Goal: Task Accomplishment & Management: Manage account settings

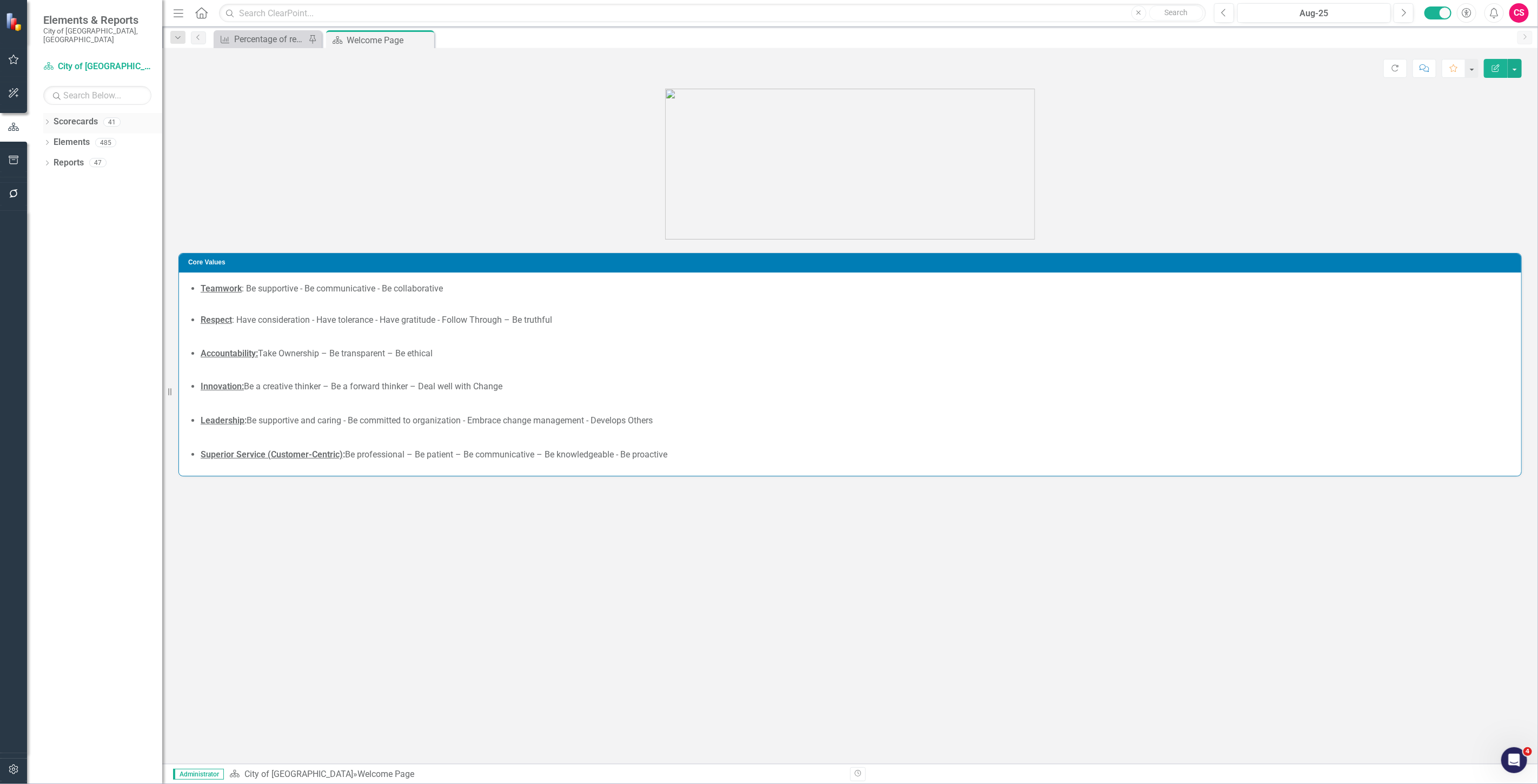
click at [70, 115] on link "Scorecards" at bounding box center [76, 121] width 45 height 12
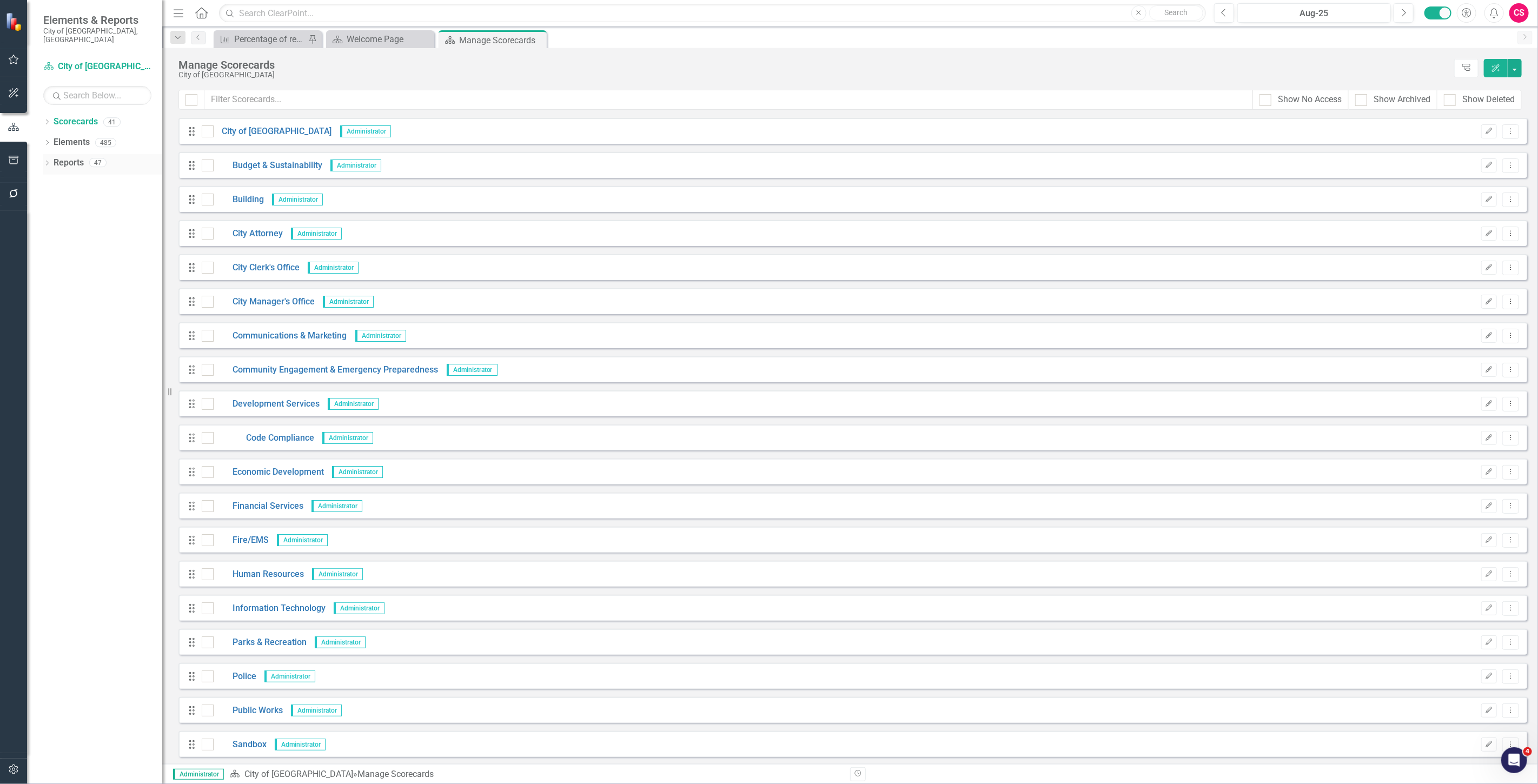
click at [73, 159] on link "Reports" at bounding box center [69, 163] width 30 height 12
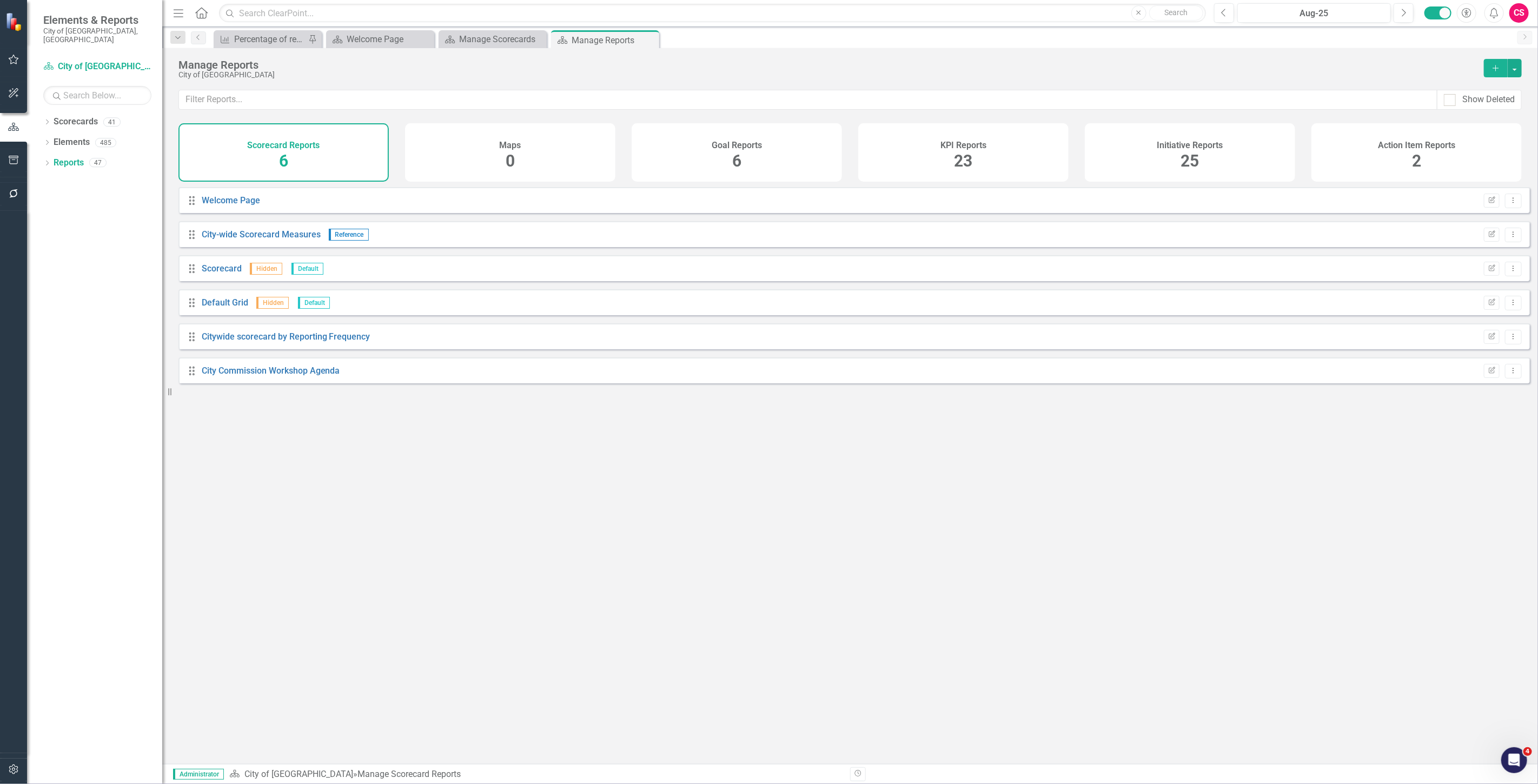
drag, startPoint x: 748, startPoint y: 149, endPoint x: 747, endPoint y: 142, distance: 7.1
click at [748, 149] on h4 "Goal Reports" at bounding box center [737, 145] width 51 height 10
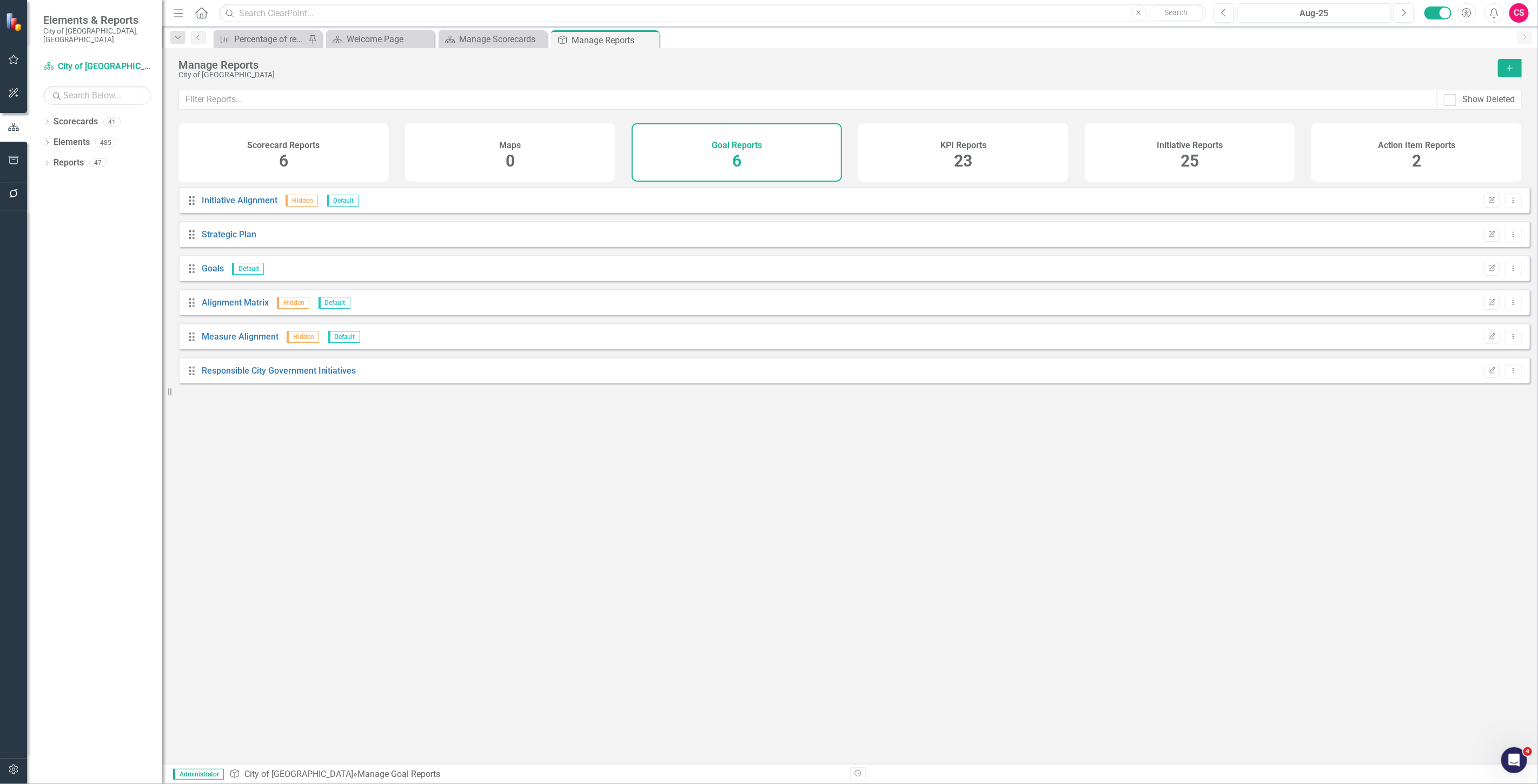
click at [915, 146] on div "KPI Reports 23" at bounding box center [963, 152] width 211 height 58
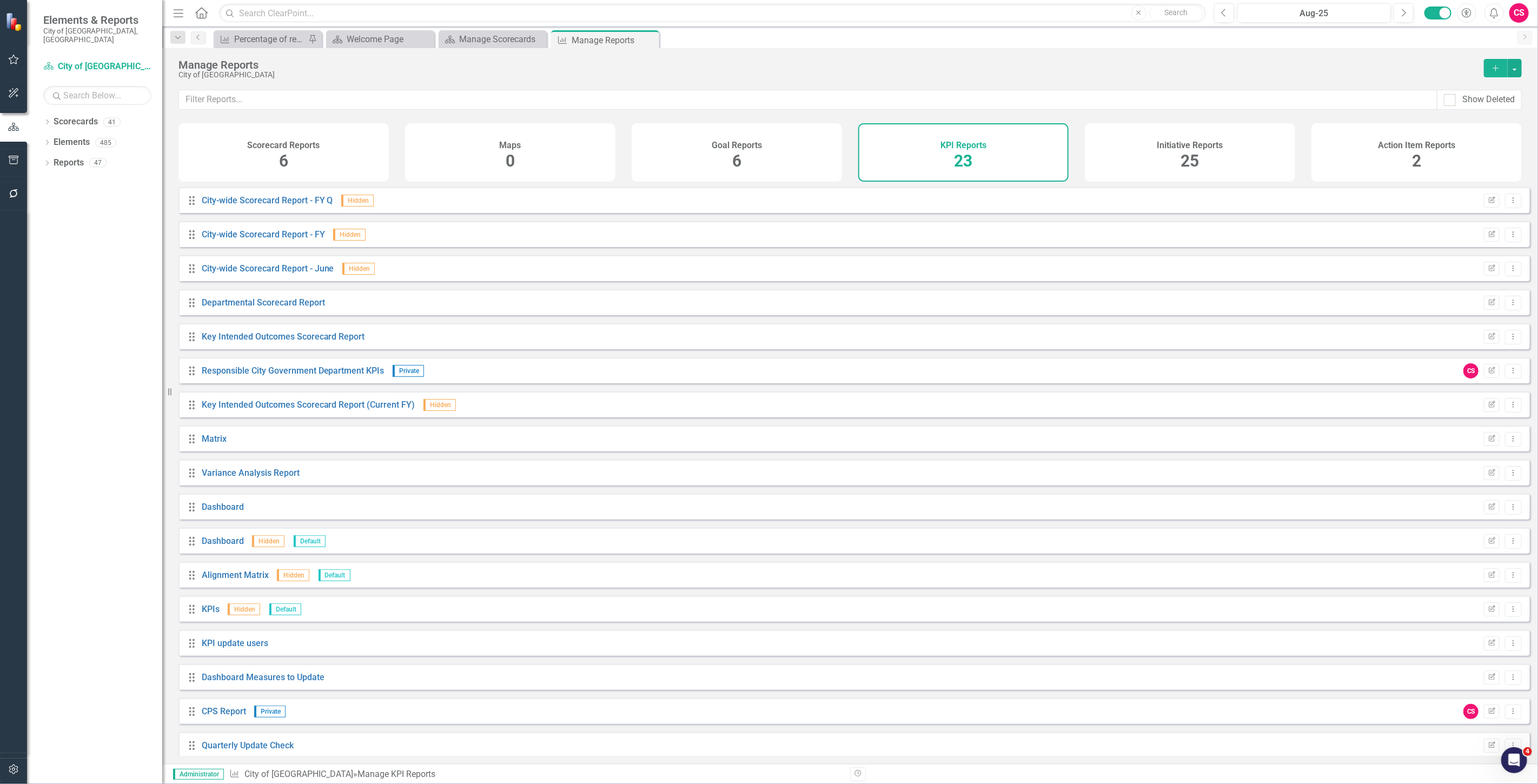
click at [12, 164] on button "button" at bounding box center [14, 161] width 24 height 23
click at [71, 152] on div "Templates Briefing Books HTML Exports Documents Briefing Books HTML Exports Pag…" at bounding box center [94, 421] width 135 height 726
click at [72, 145] on link "Briefing Books" at bounding box center [97, 151] width 108 height 12
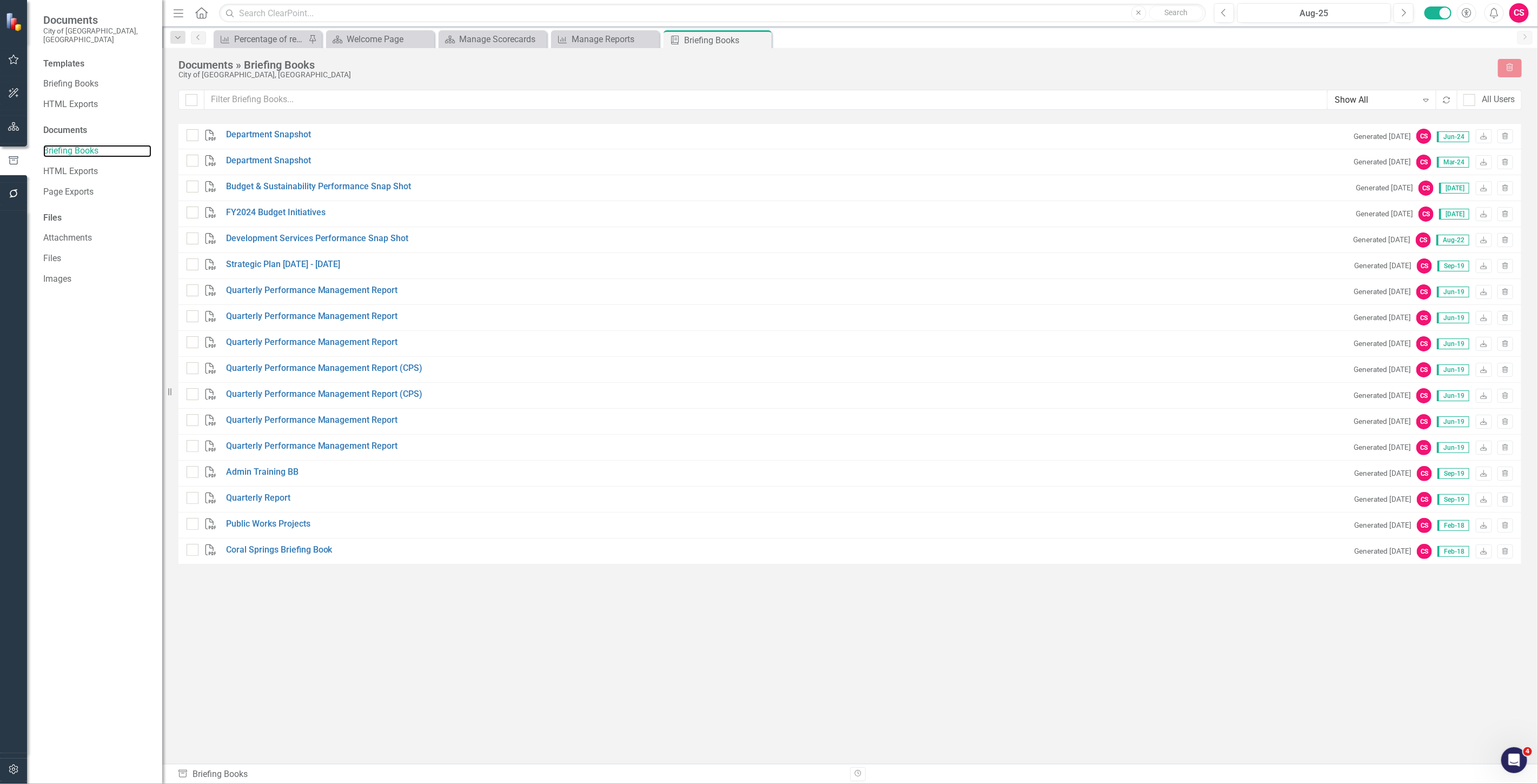
checkbox input "false"
click at [121, 540] on div "Templates Briefing Books HTML Exports Documents Briefing Books HTML Exports Pag…" at bounding box center [94, 421] width 135 height 726
click at [18, 770] on icon "button" at bounding box center [13, 769] width 9 height 10
click at [72, 255] on link "System Setup" at bounding box center [97, 259] width 108 height 12
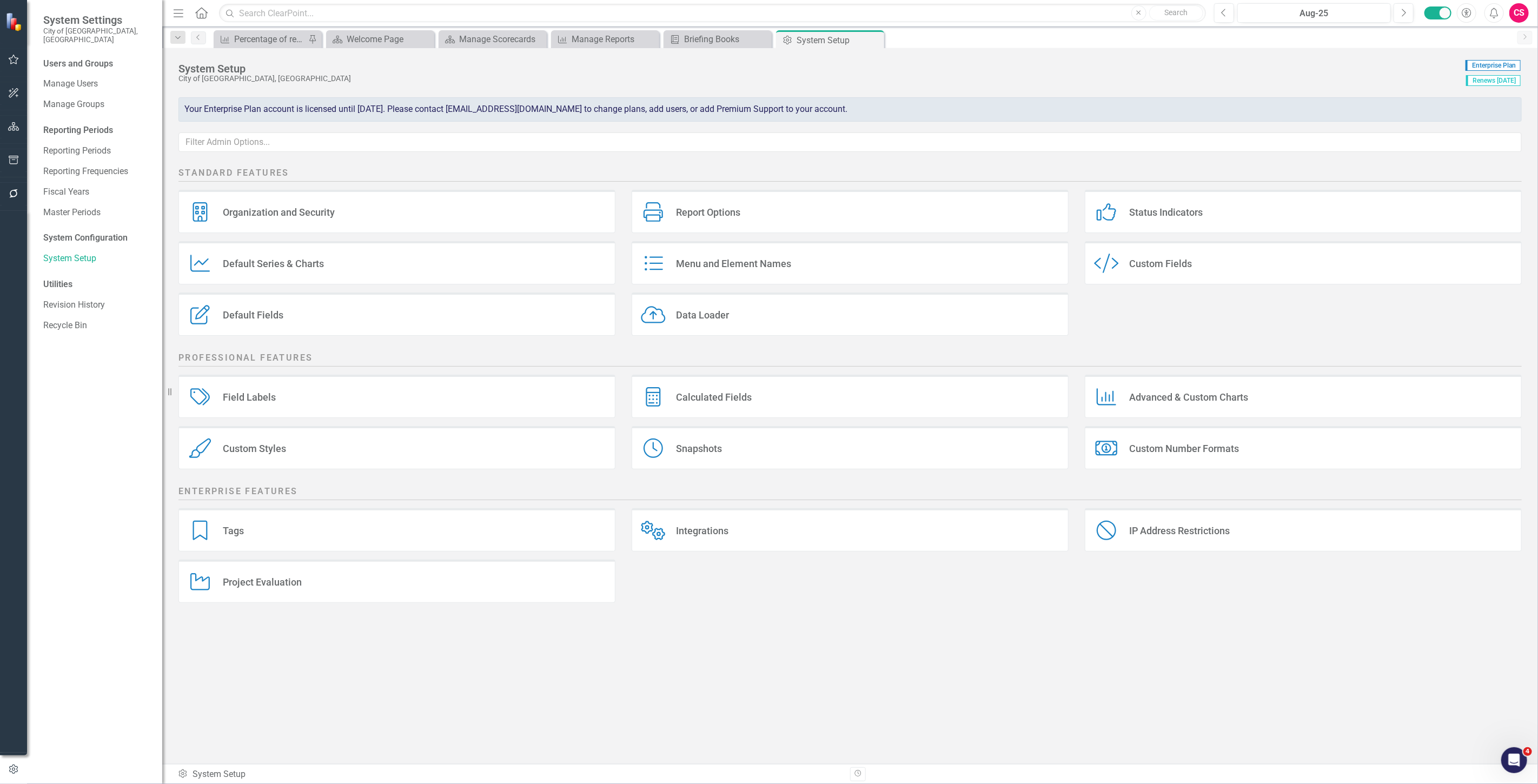
click at [690, 532] on div "Integrations" at bounding box center [701, 530] width 52 height 12
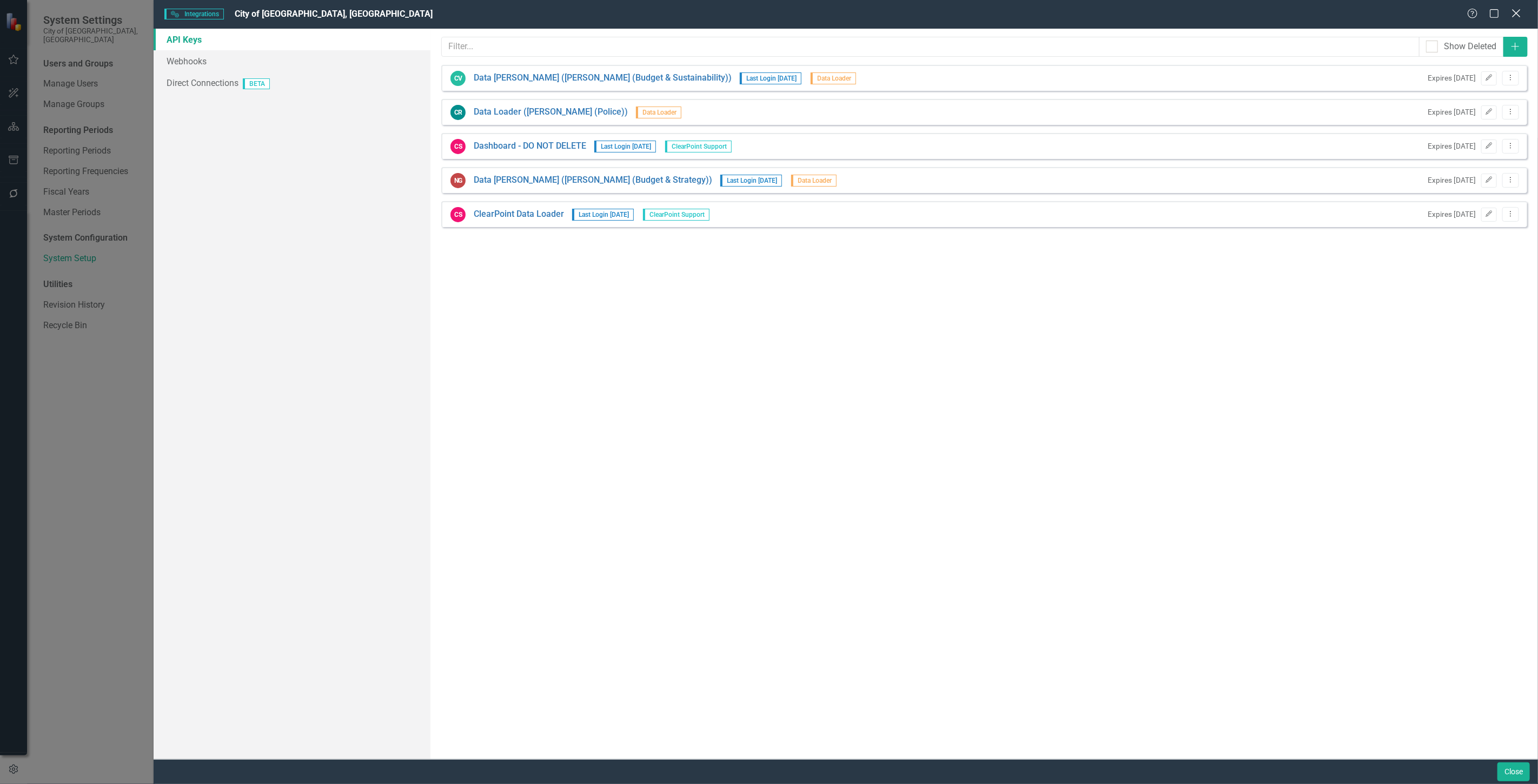
click at [1515, 14] on icon at bounding box center [1516, 13] width 8 height 8
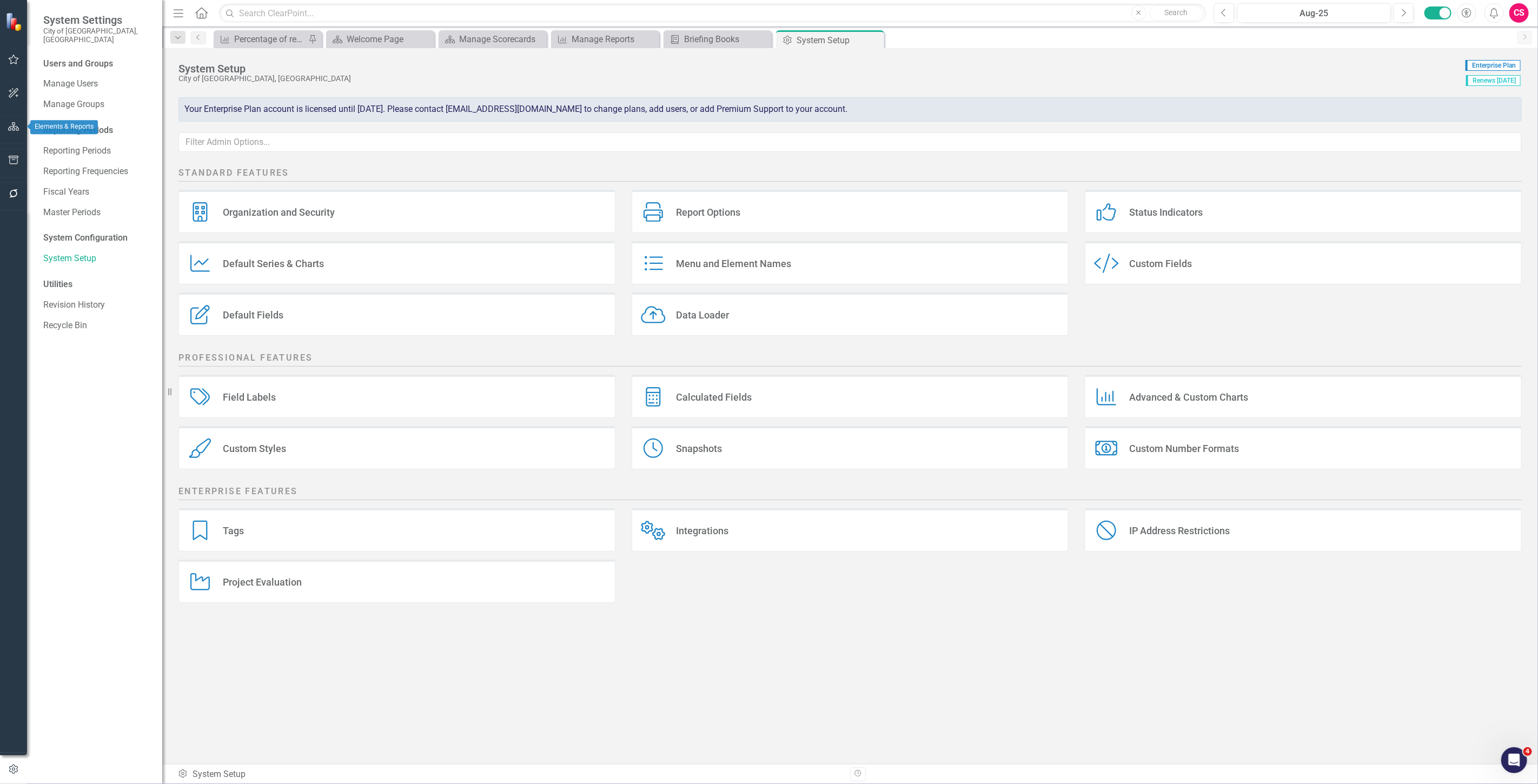
click at [13, 132] on button "button" at bounding box center [14, 127] width 24 height 23
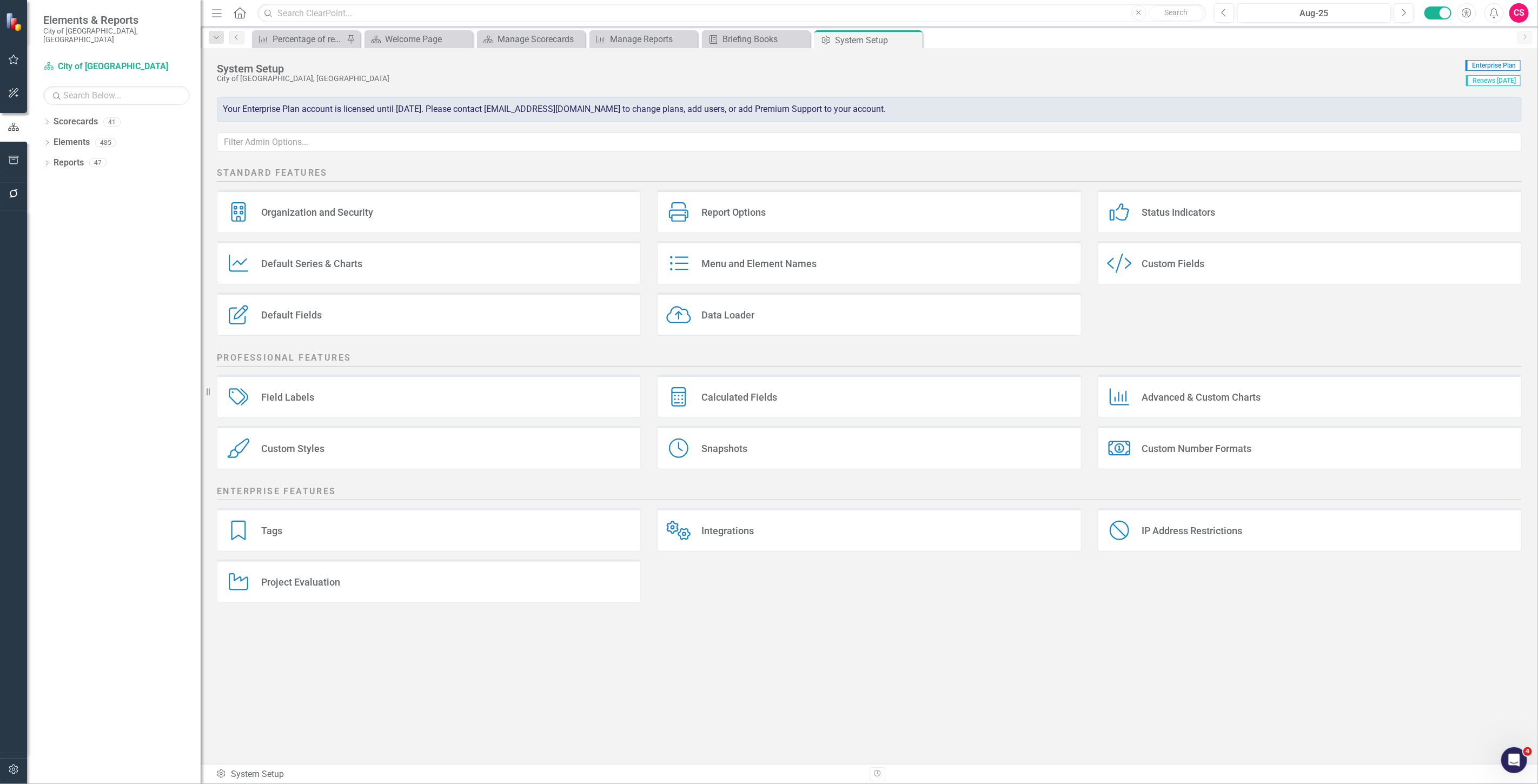
drag, startPoint x: 164, startPoint y: 118, endPoint x: 202, endPoint y: 123, distance: 38.3
click at [202, 123] on div "Resize" at bounding box center [205, 392] width 8 height 784
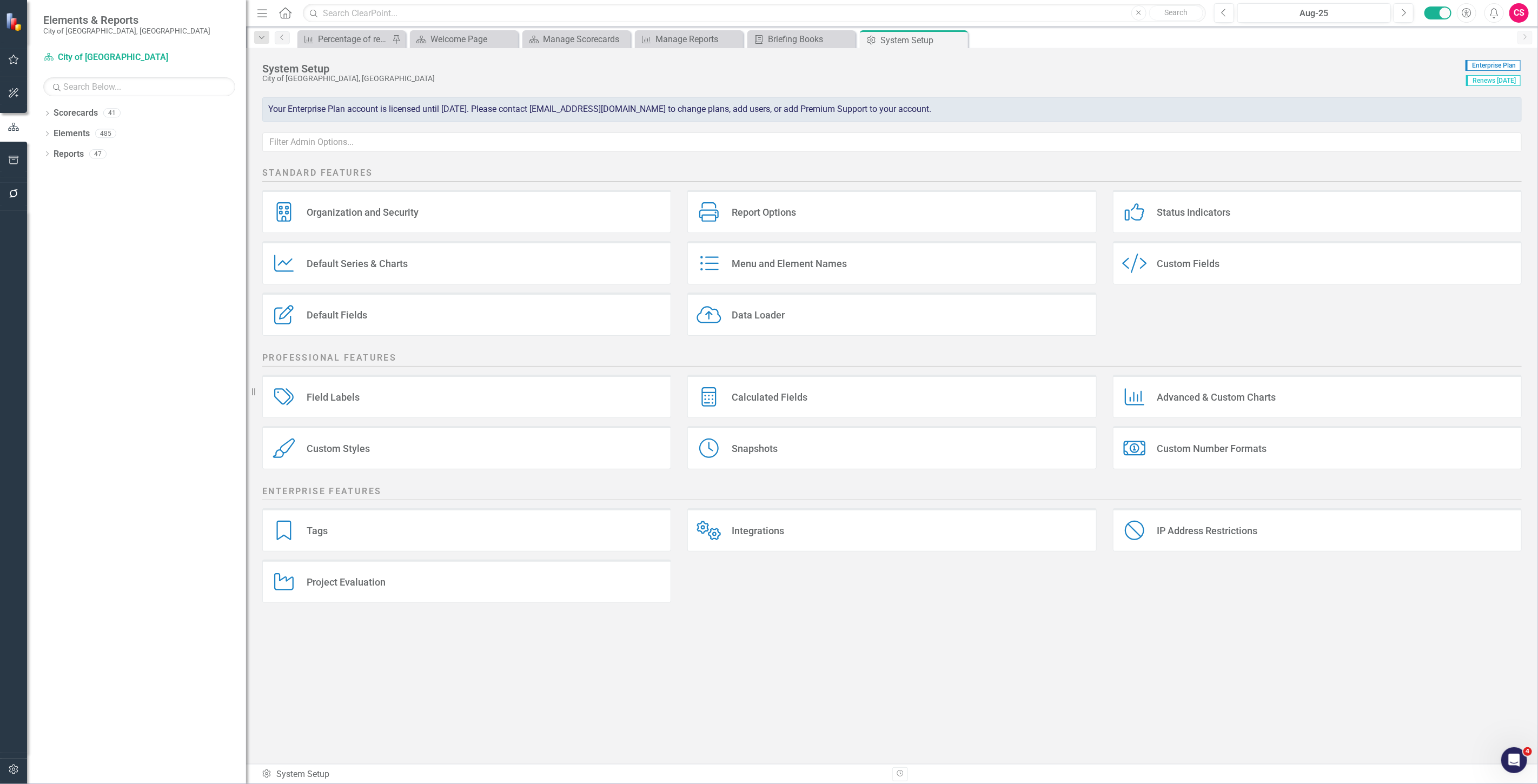
drag, startPoint x: 203, startPoint y: 662, endPoint x: 246, endPoint y: 656, distance: 43.4
click at [246, 656] on div "Resize" at bounding box center [250, 392] width 8 height 784
click at [821, 527] on div "Integrations Integrations" at bounding box center [892, 529] width 409 height 43
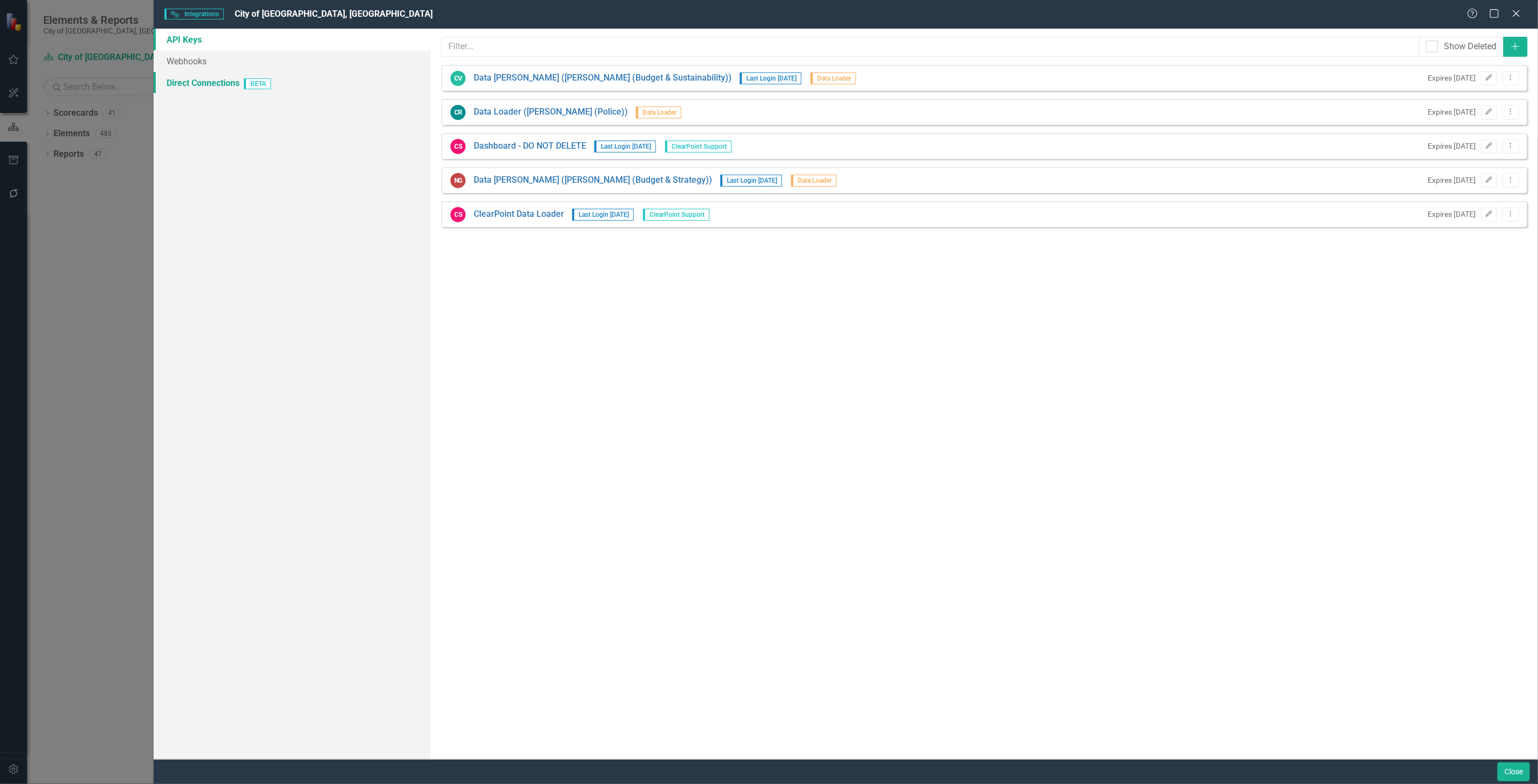
click at [236, 88] on link "Direct Connections BETA" at bounding box center [291, 82] width 277 height 22
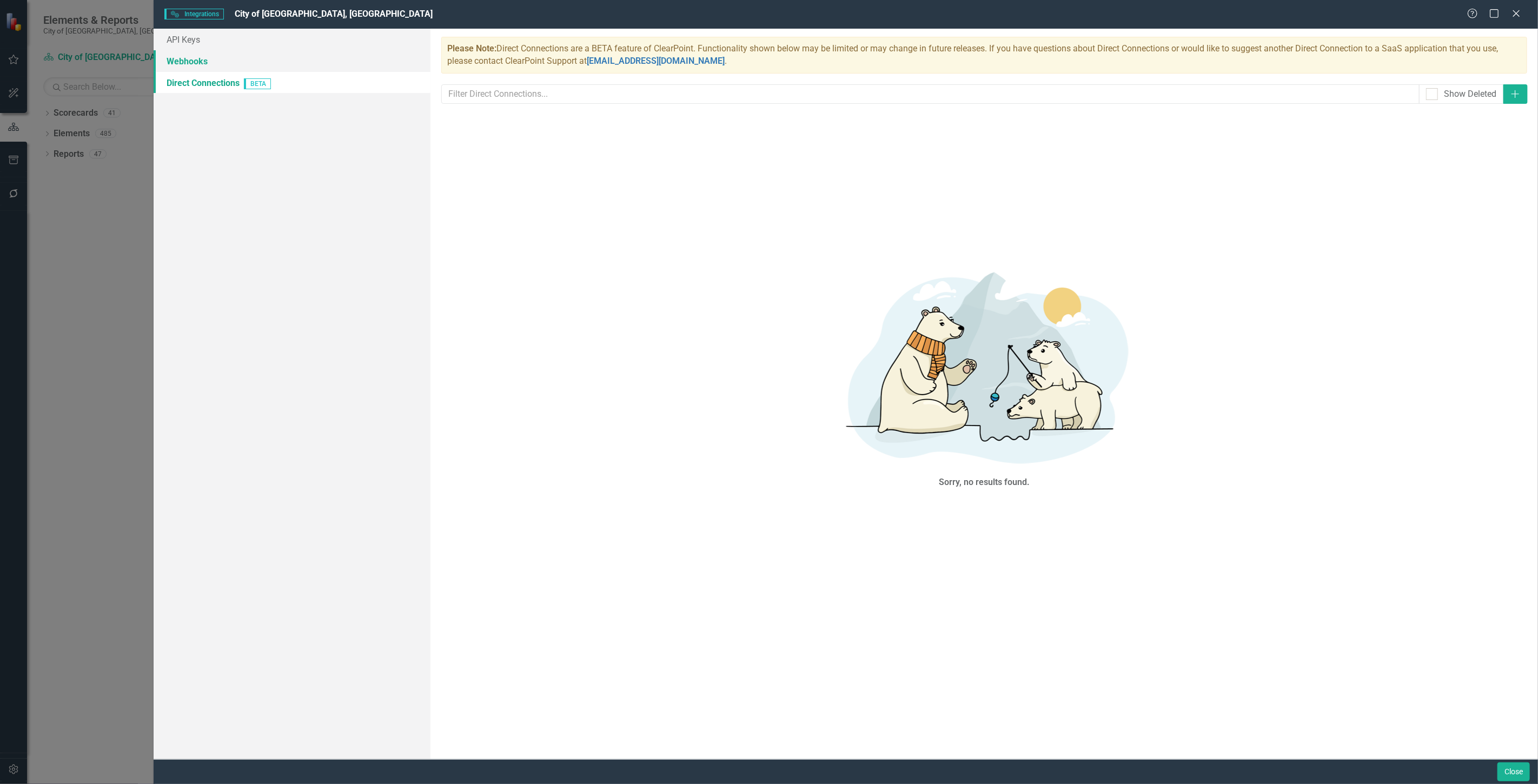
click at [239, 60] on link "Webhooks" at bounding box center [291, 61] width 277 height 22
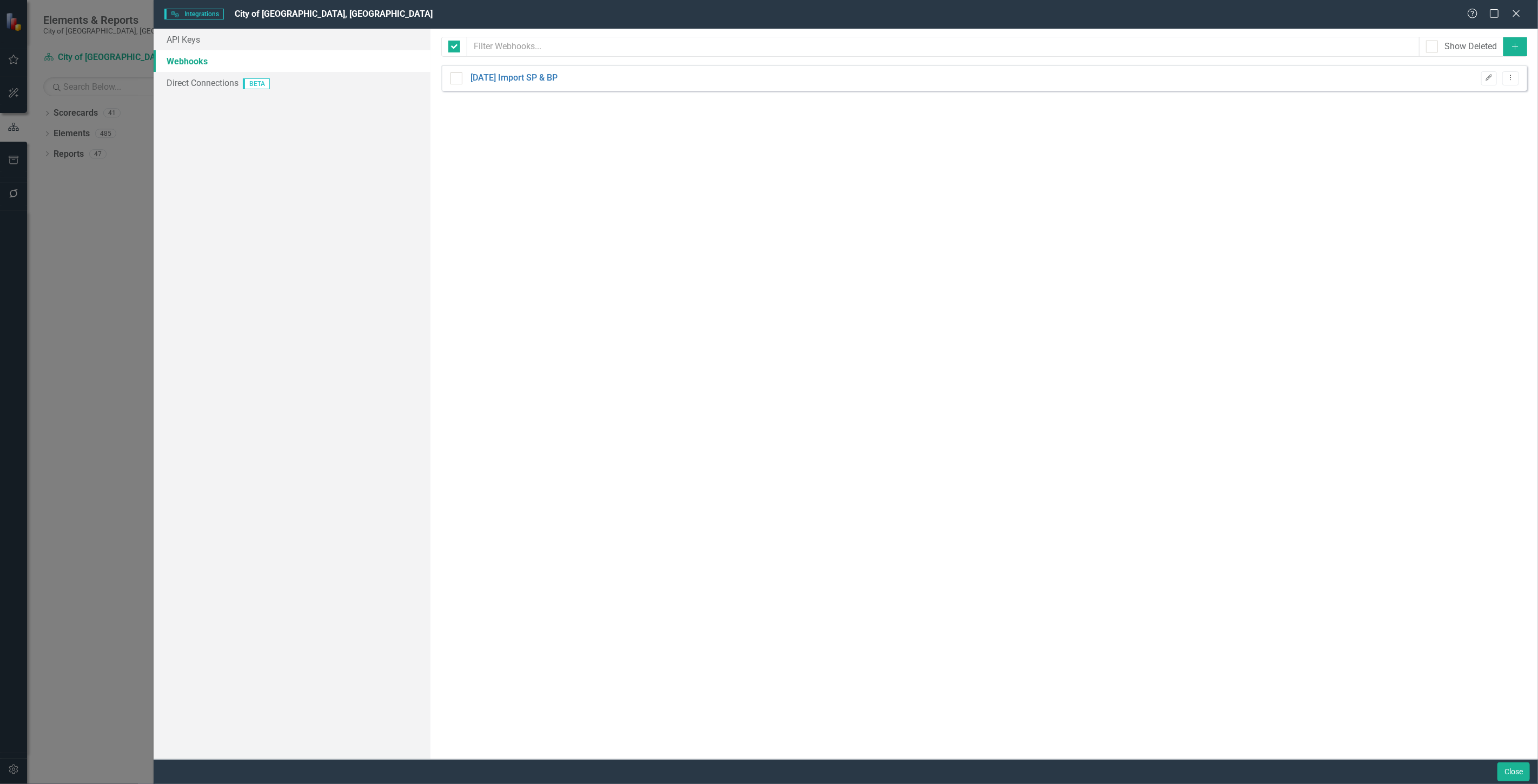
checkbox input "false"
click at [1520, 13] on icon "Close" at bounding box center [1516, 14] width 14 height 11
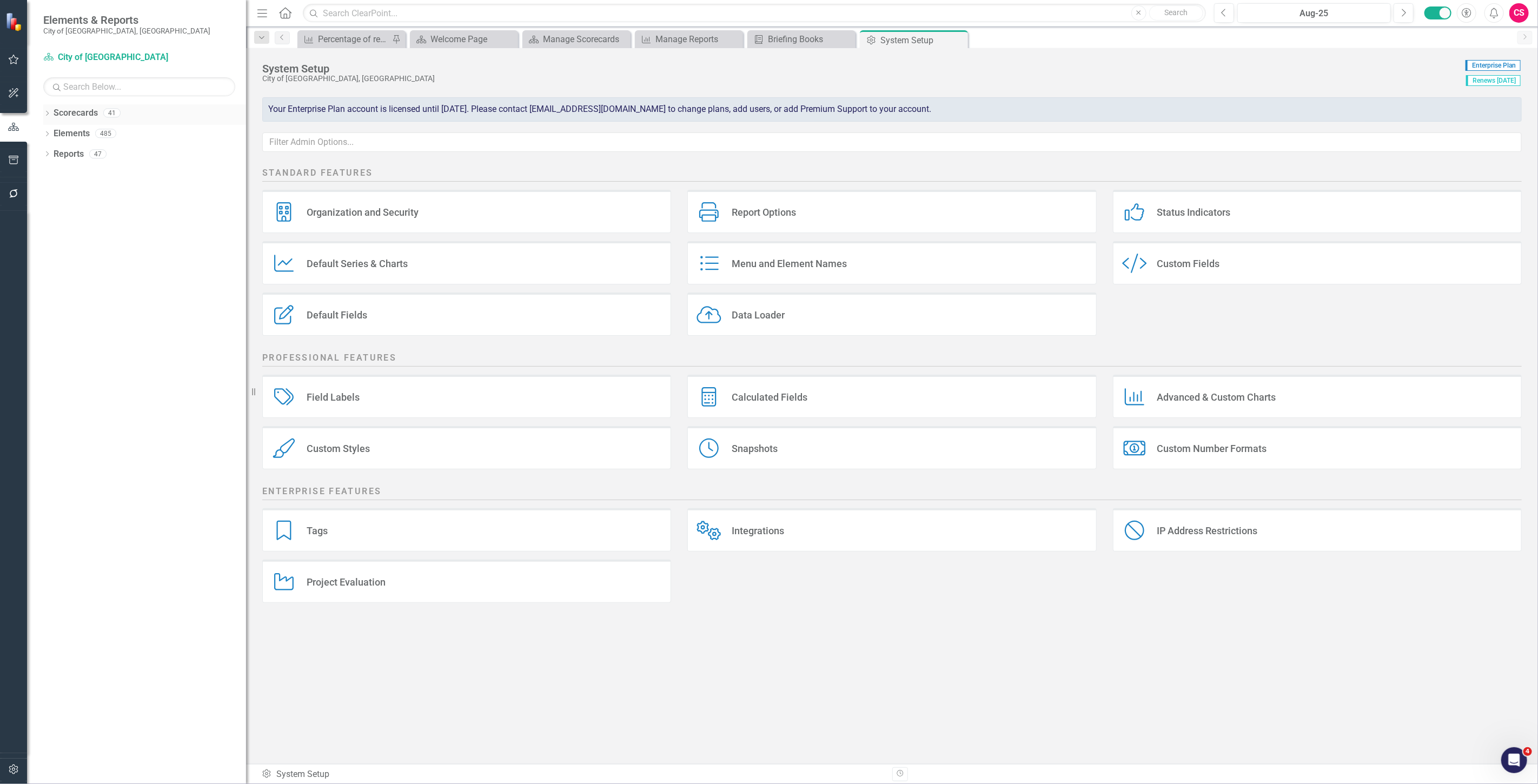
click at [69, 115] on link "Scorecards" at bounding box center [76, 113] width 45 height 12
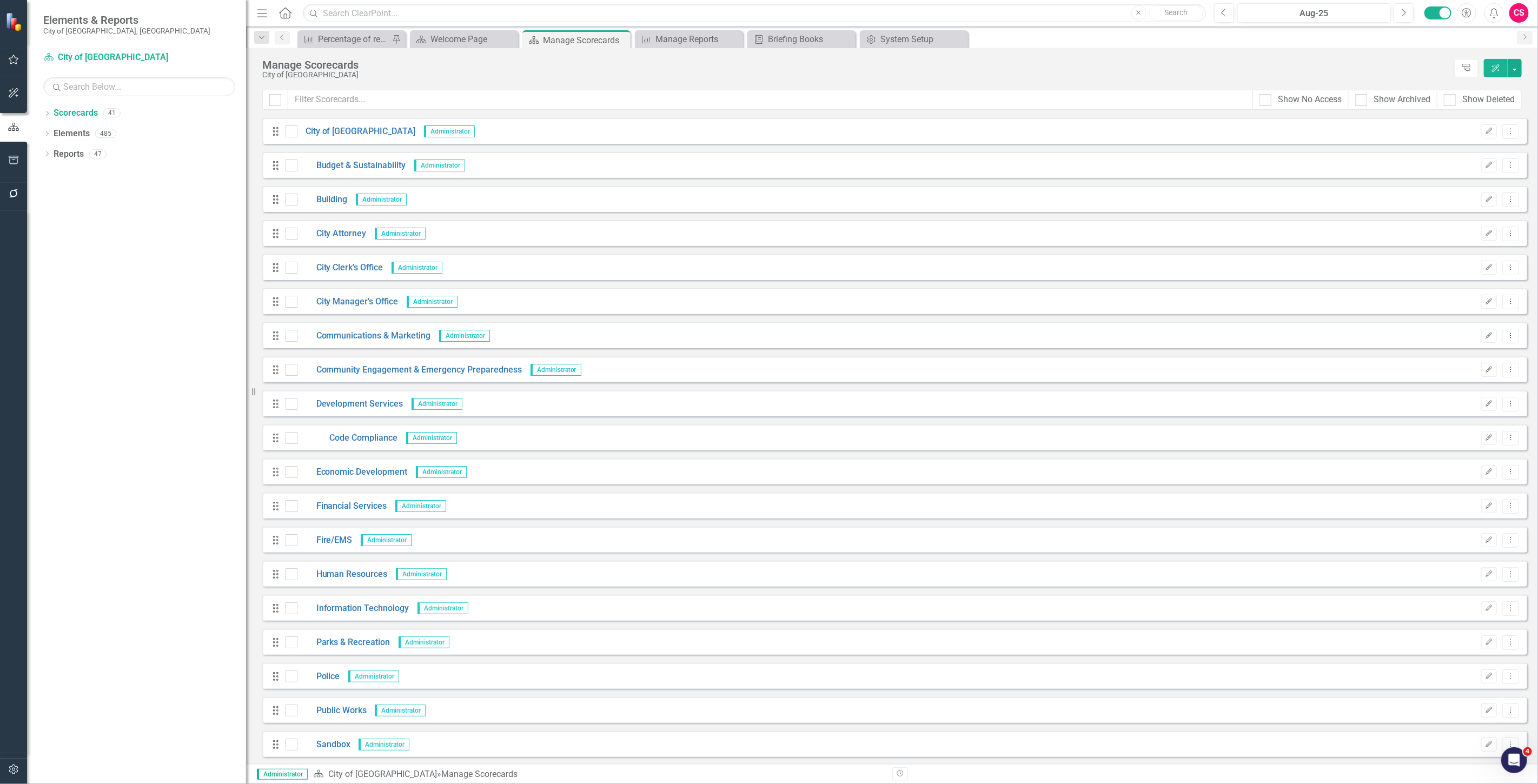
click at [42, 137] on div "Dropdown Scorecards 41 Dropdown City of [GEOGRAPHIC_DATA] Budget & Sustainabili…" at bounding box center [137, 444] width 219 height 679
click at [48, 137] on icon "Dropdown" at bounding box center [47, 135] width 8 height 6
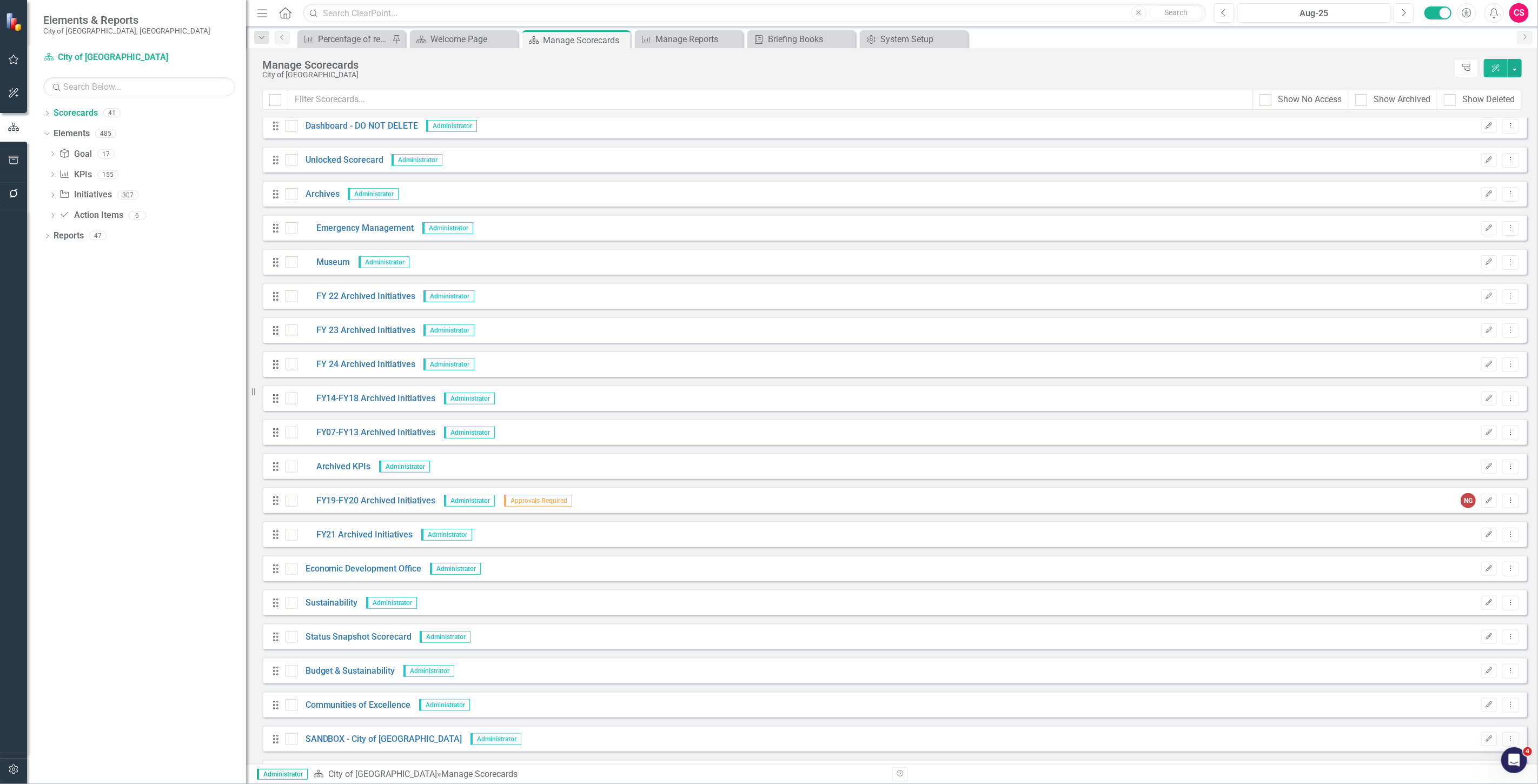
scroll to position [750, 0]
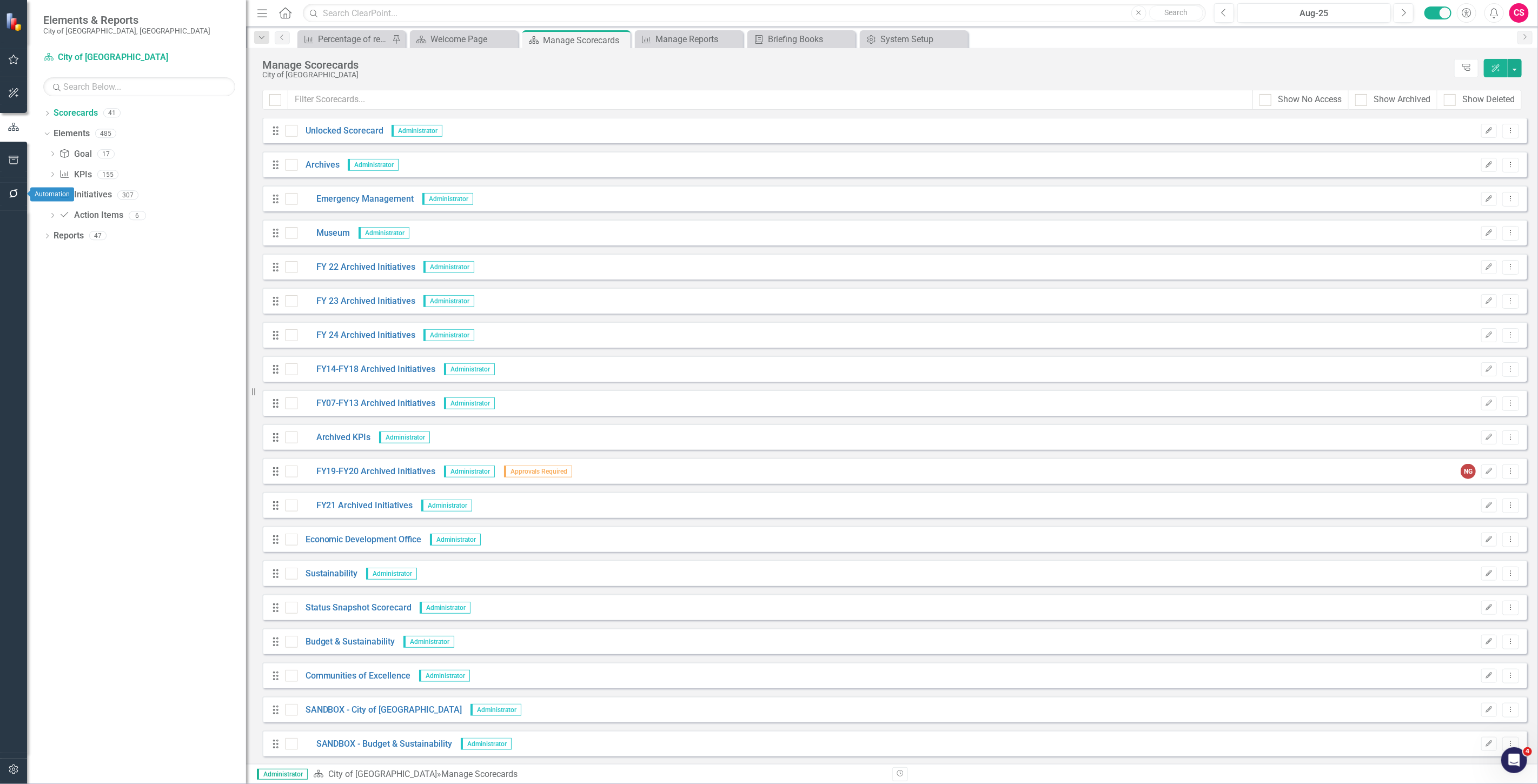
click at [12, 189] on icon "button" at bounding box center [13, 193] width 8 height 8
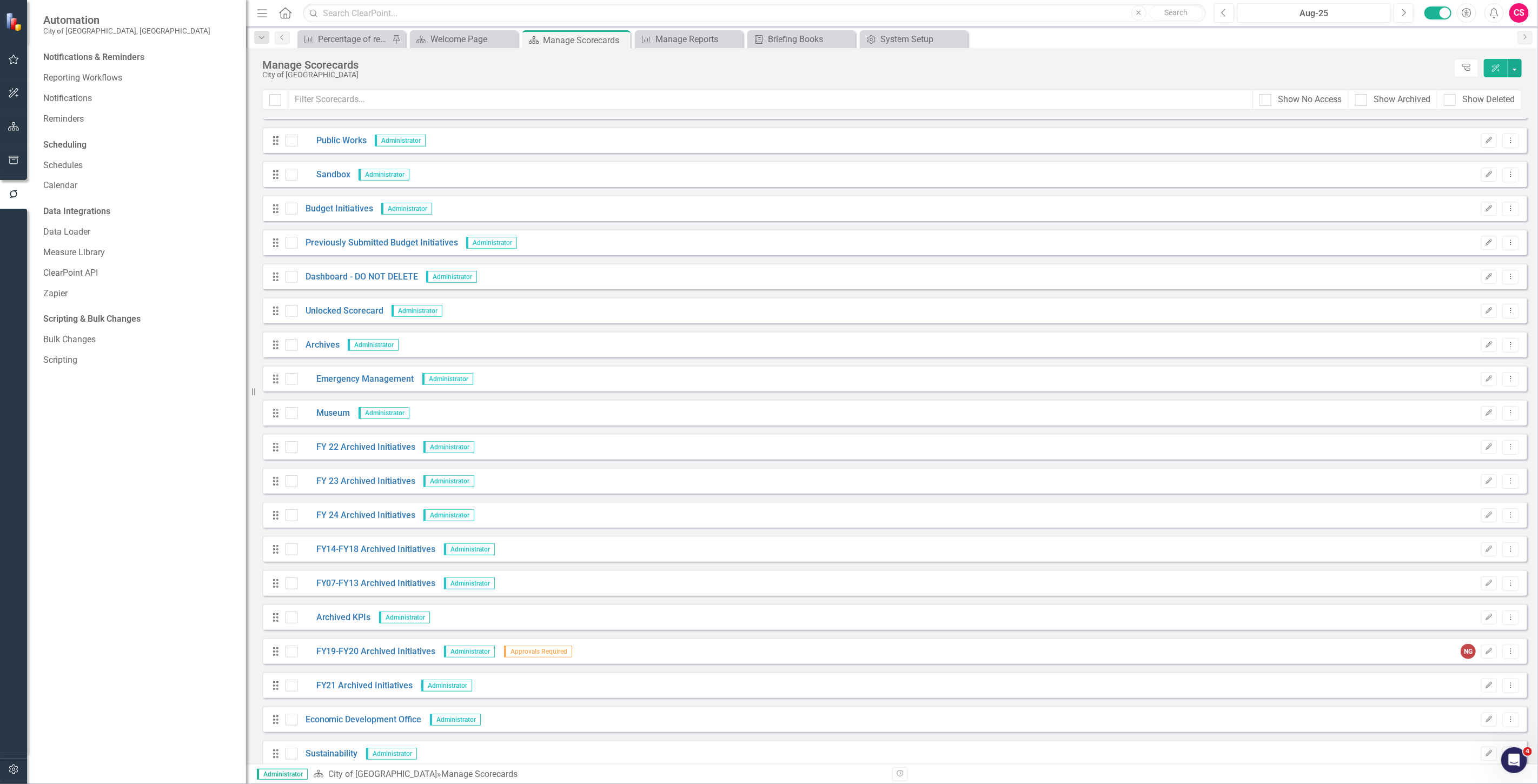
scroll to position [510, 0]
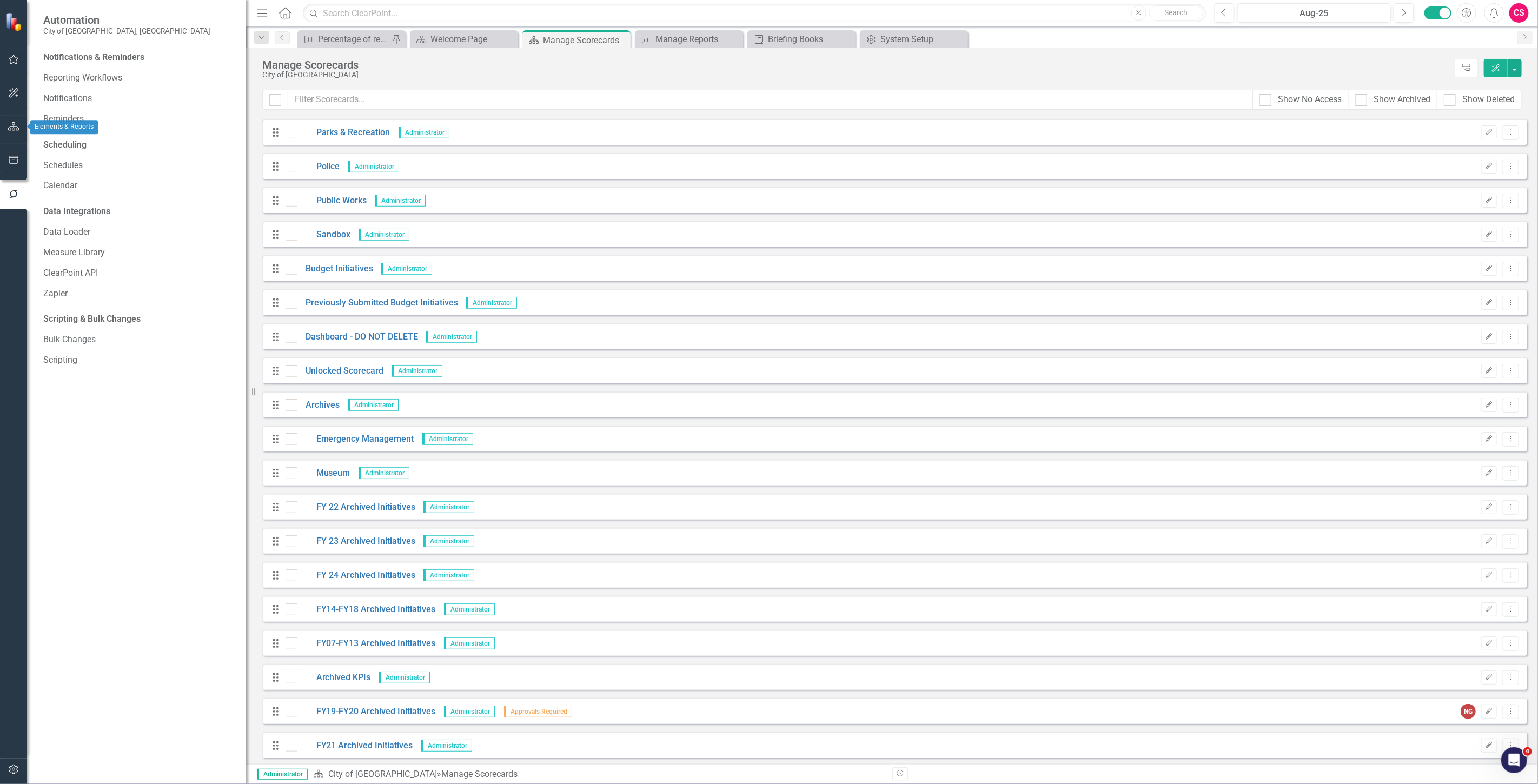
click at [18, 131] on button "button" at bounding box center [14, 127] width 24 height 23
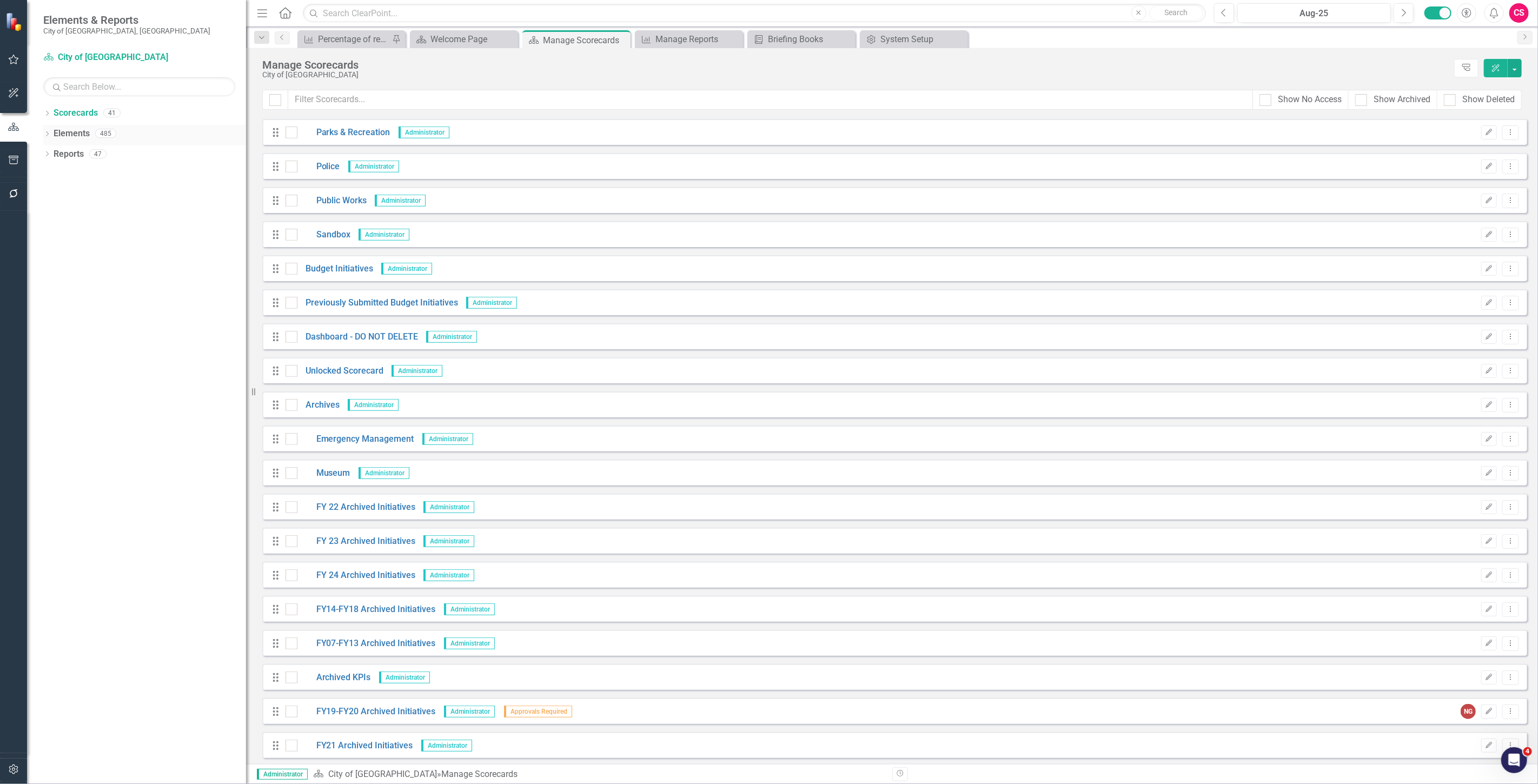
click at [51, 134] on div "Dropdown Elements 485" at bounding box center [144, 134] width 203 height 20
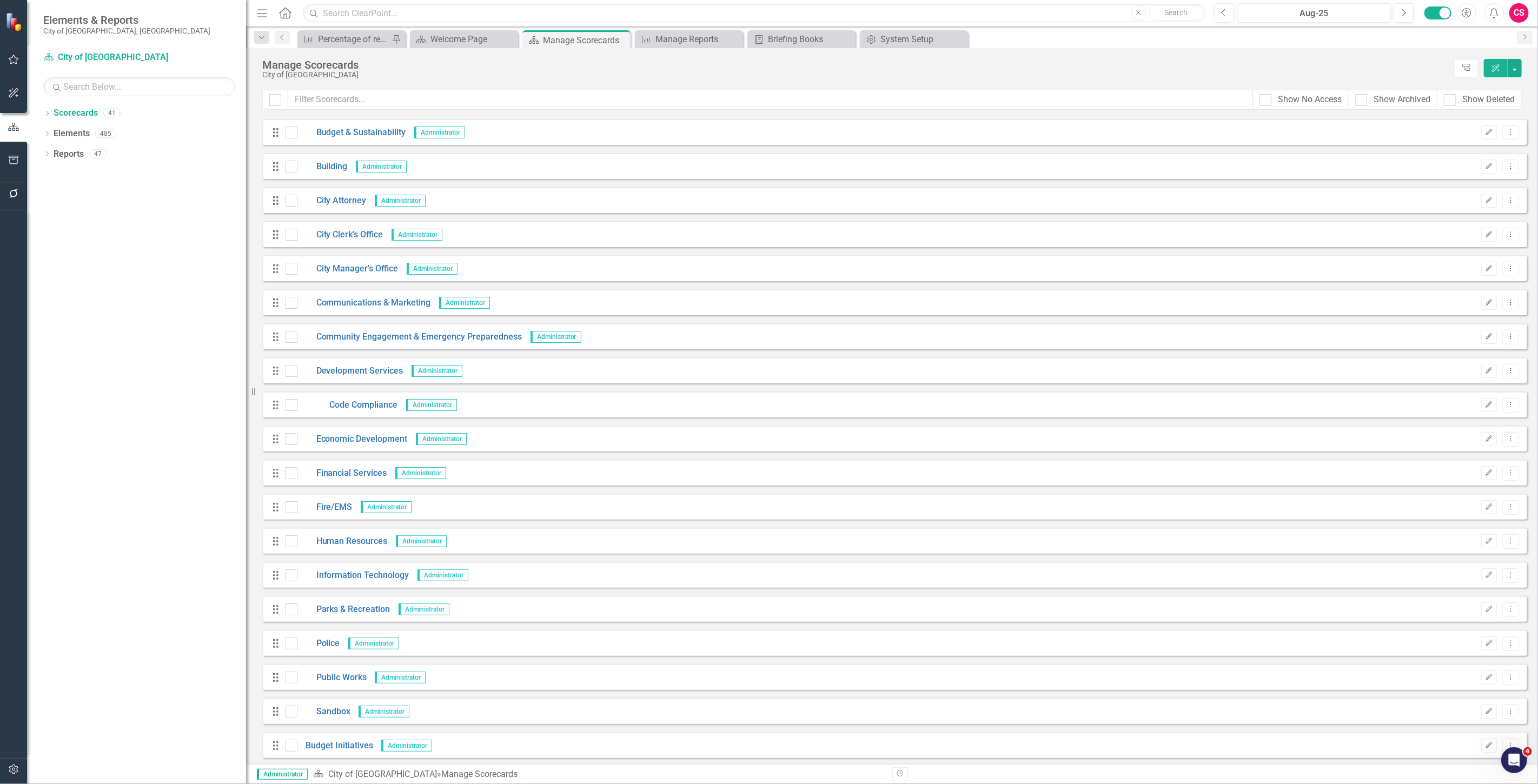
scroll to position [0, 0]
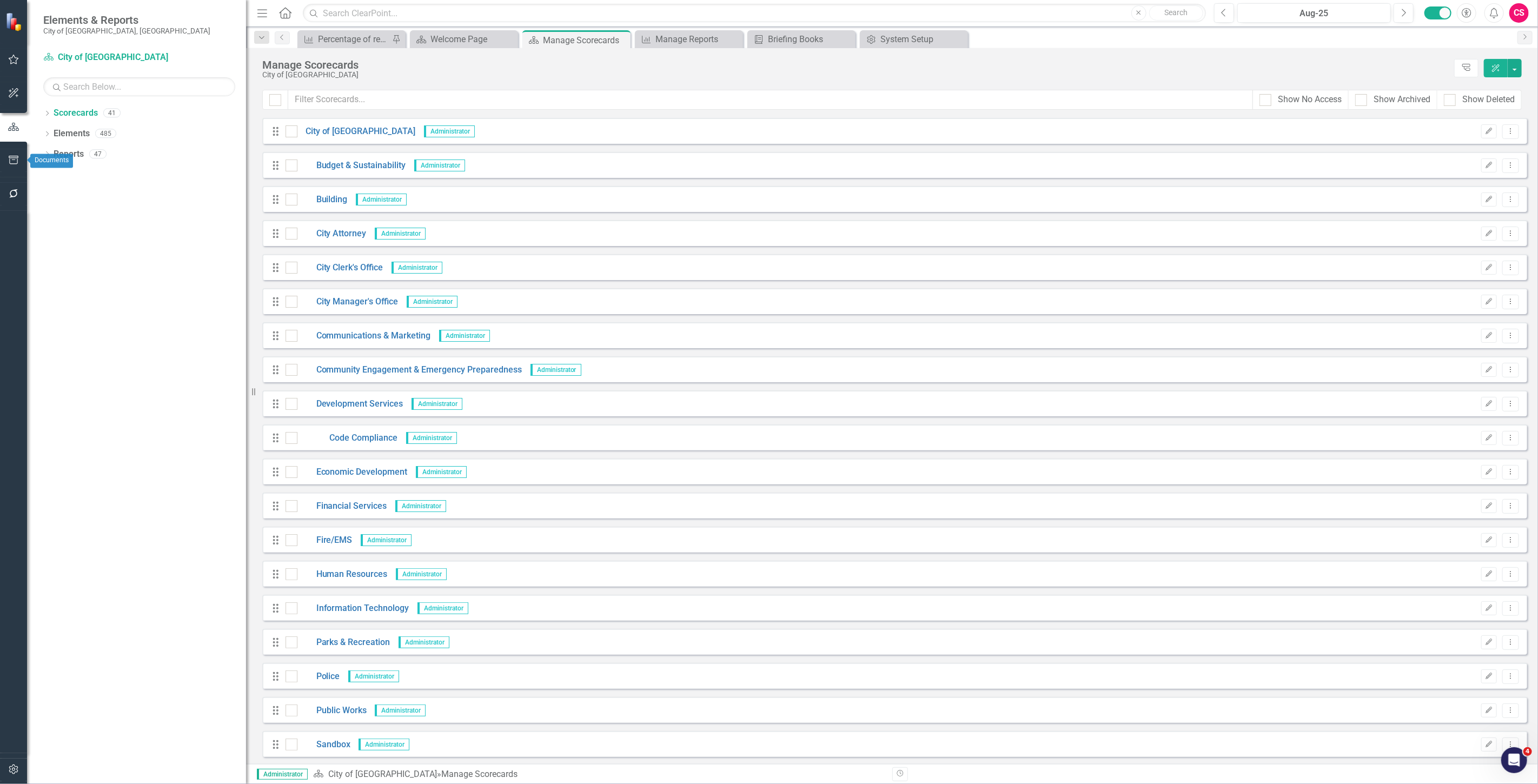
click at [20, 155] on button "button" at bounding box center [14, 161] width 24 height 23
click at [18, 192] on icon "button" at bounding box center [14, 193] width 11 height 8
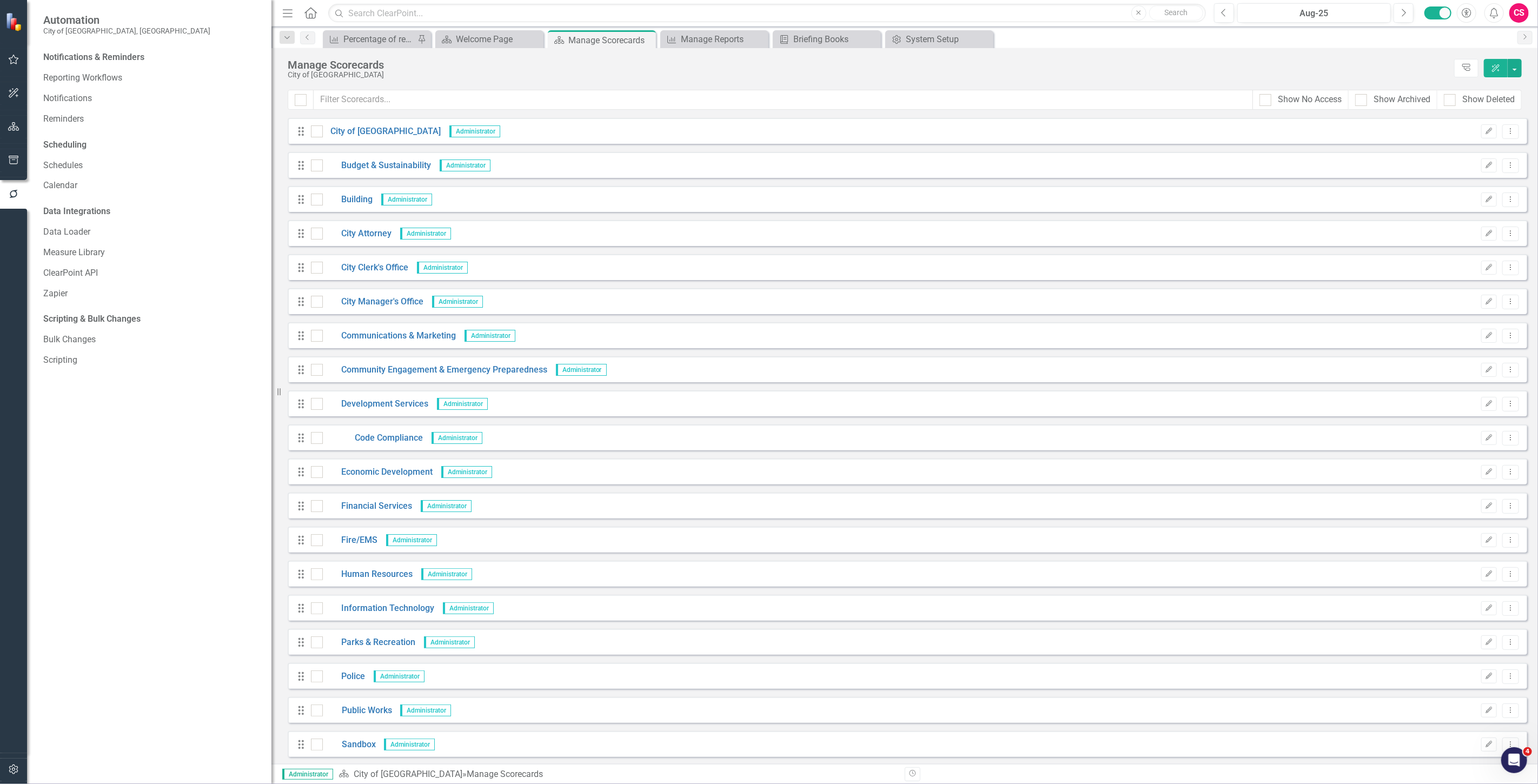
drag, startPoint x: 254, startPoint y: 394, endPoint x: 272, endPoint y: 390, distance: 18.4
click at [272, 390] on div "Resize" at bounding box center [276, 392] width 8 height 784
click at [267, 389] on div "Resize" at bounding box center [271, 392] width 8 height 784
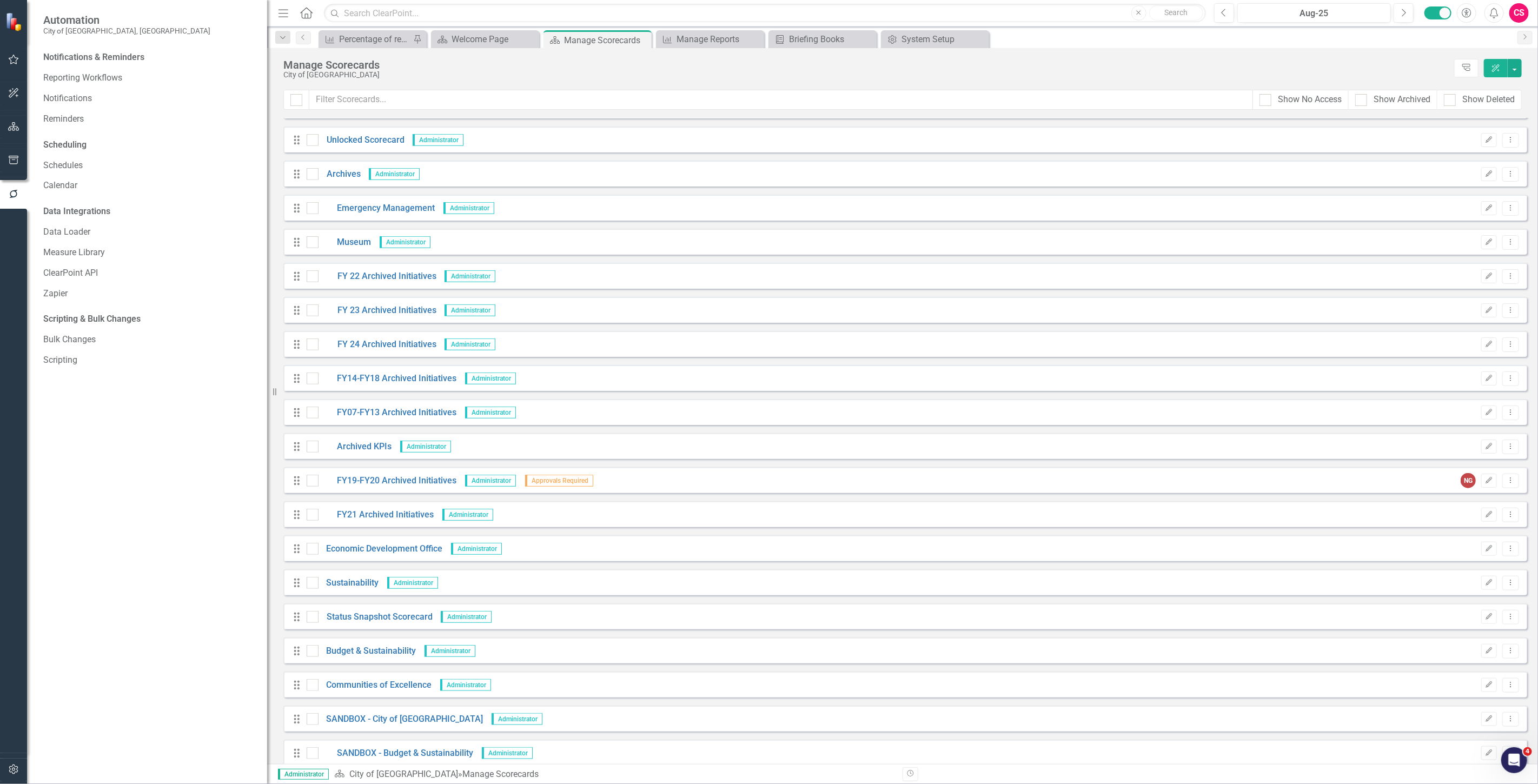
scroll to position [750, 0]
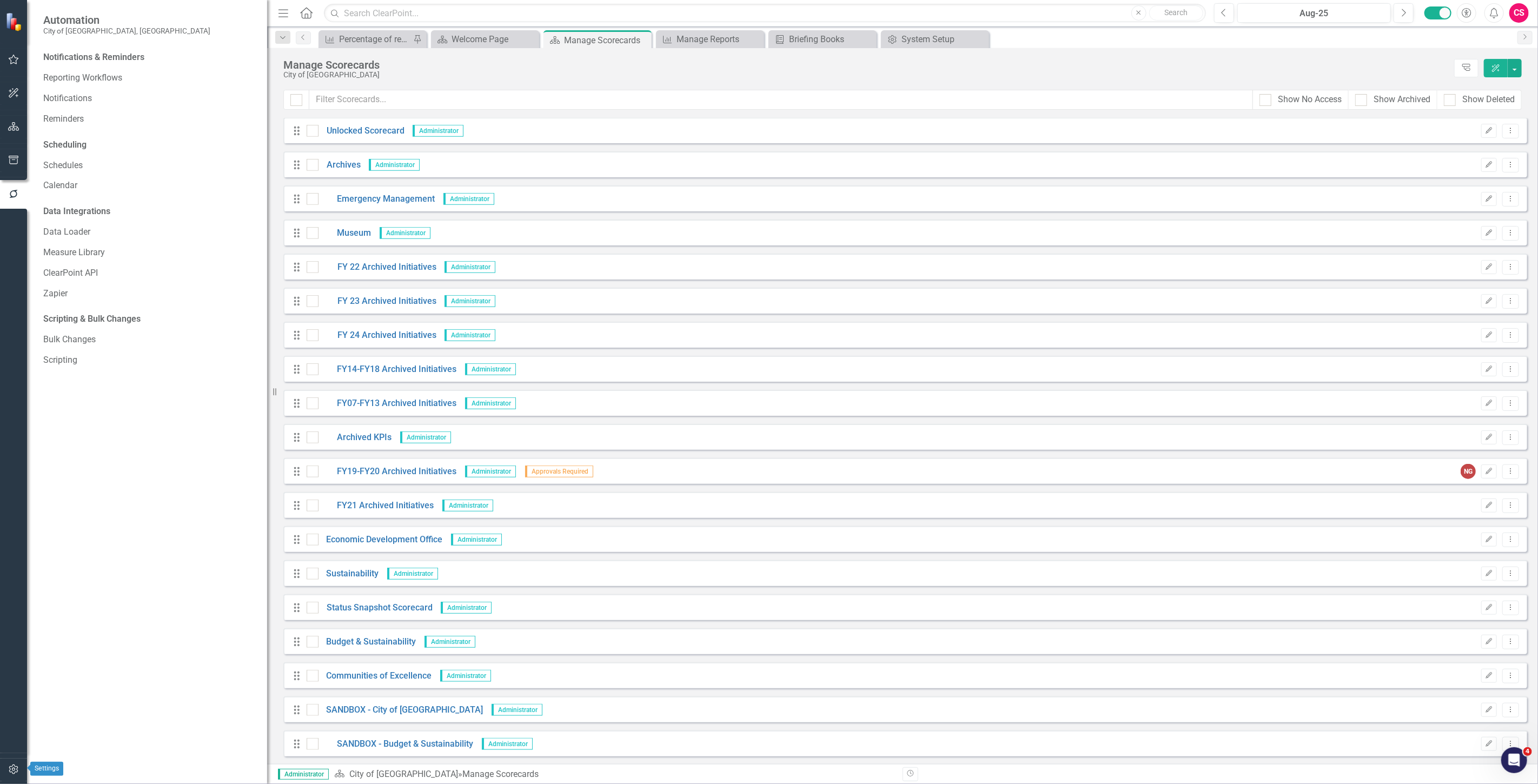
click at [9, 775] on button "button" at bounding box center [14, 770] width 24 height 23
